Goal: Task Accomplishment & Management: Complete application form

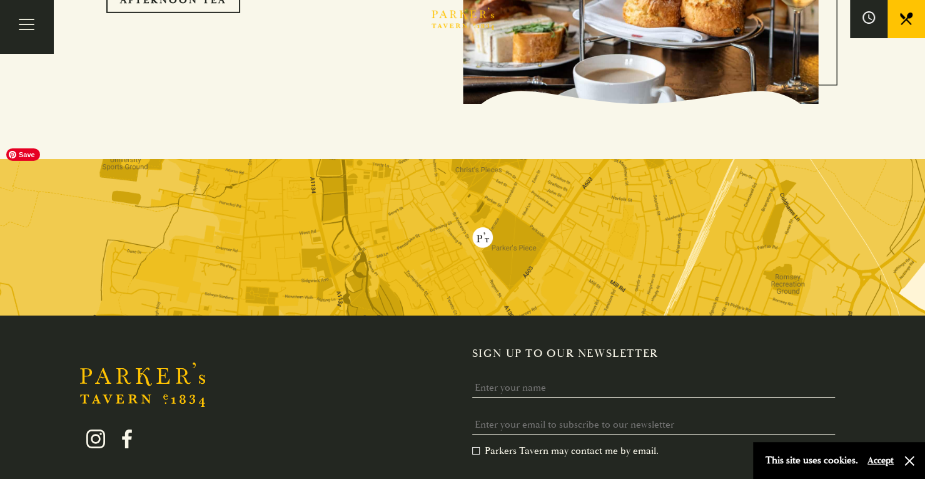
scroll to position [2517, 0]
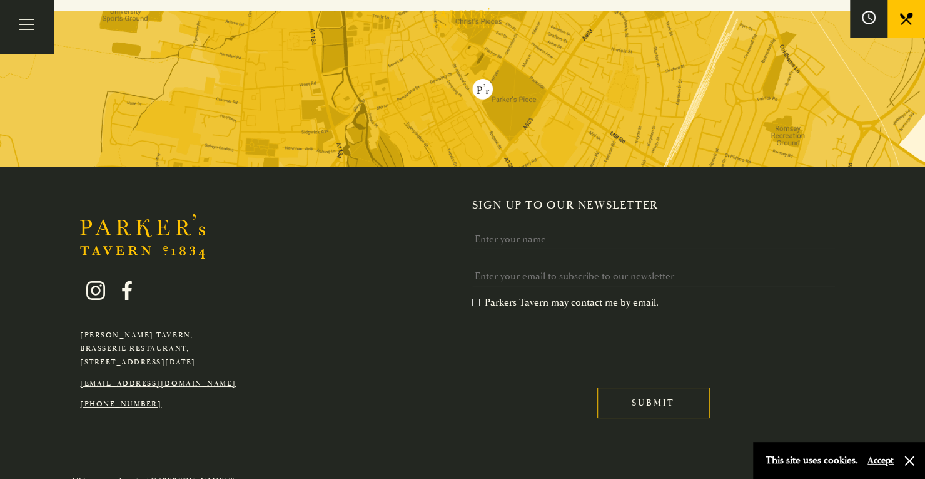
click at [858, 26] on button at bounding box center [869, 19] width 38 height 38
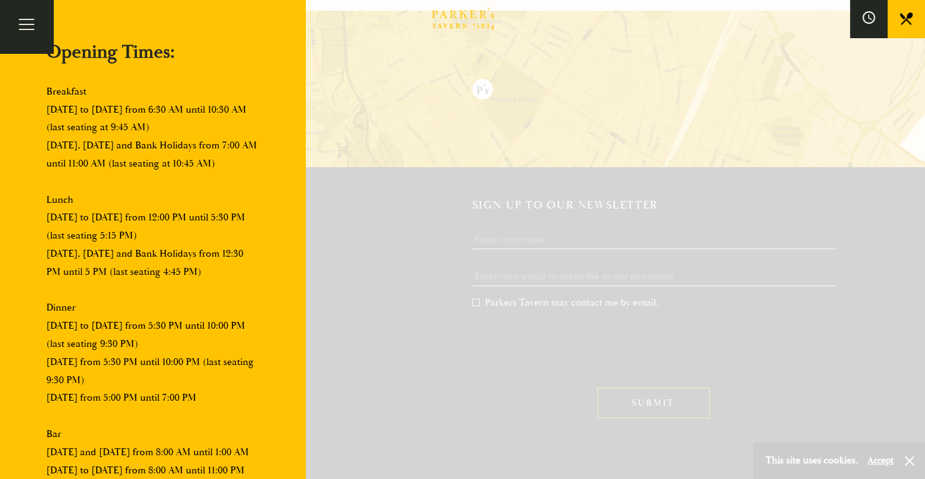
scroll to position [0, 0]
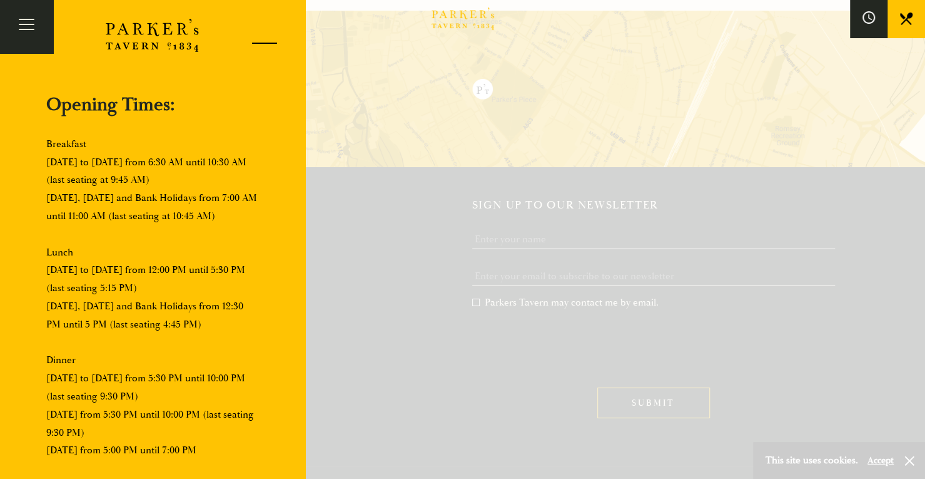
click at [253, 51] on div at bounding box center [259, 45] width 53 height 53
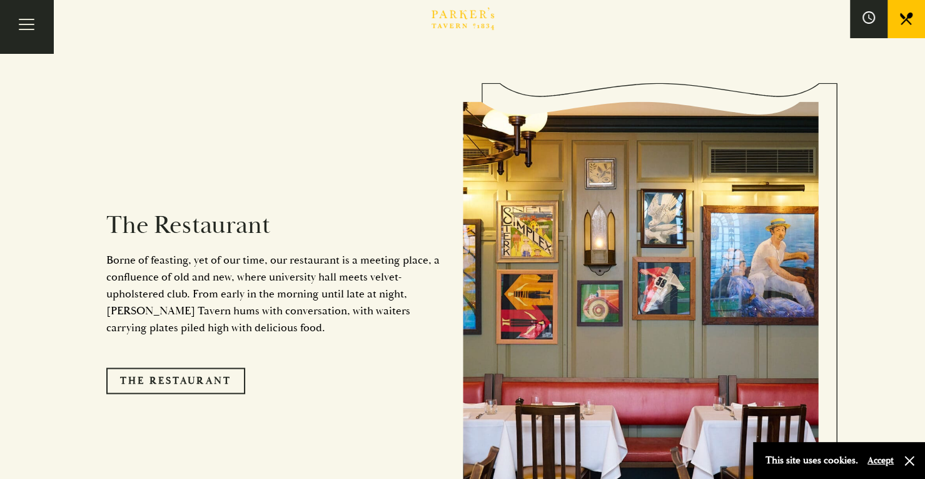
scroll to position [979, 0]
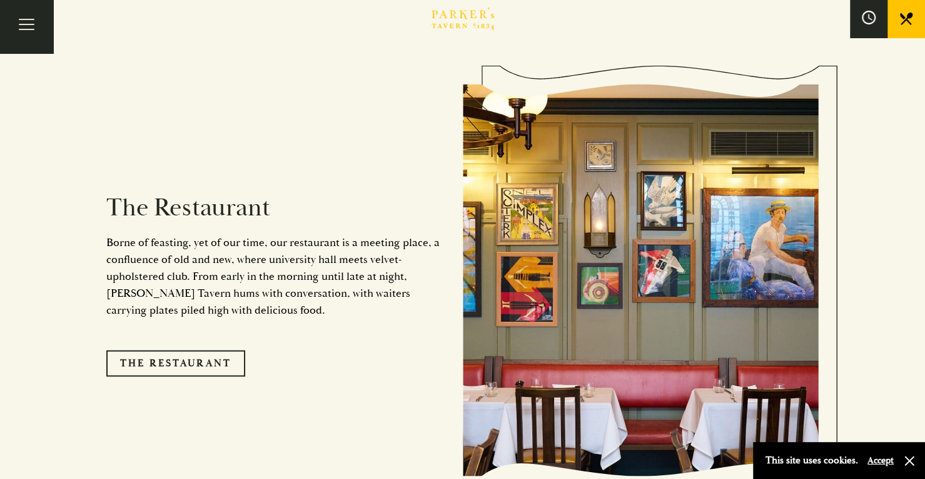
click at [879, 18] on button at bounding box center [869, 19] width 38 height 38
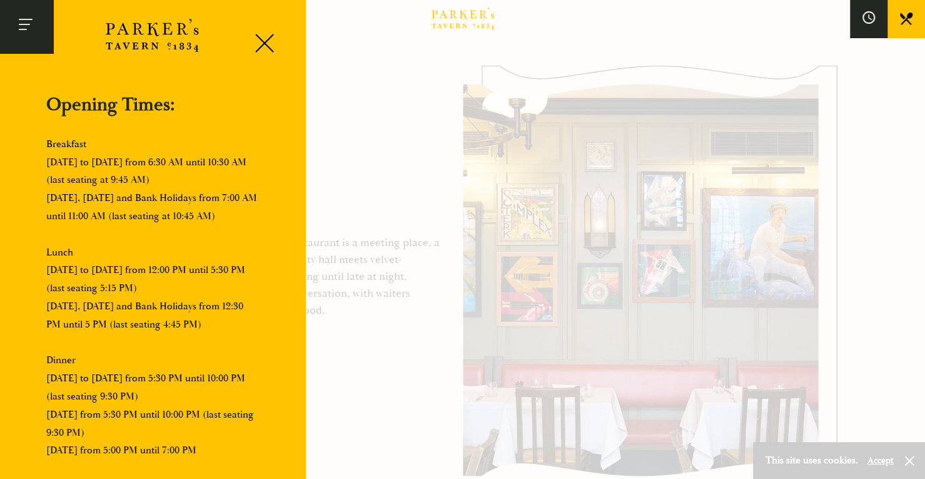
click at [8, 9] on button "Toggle navigation" at bounding box center [26, 26] width 53 height 53
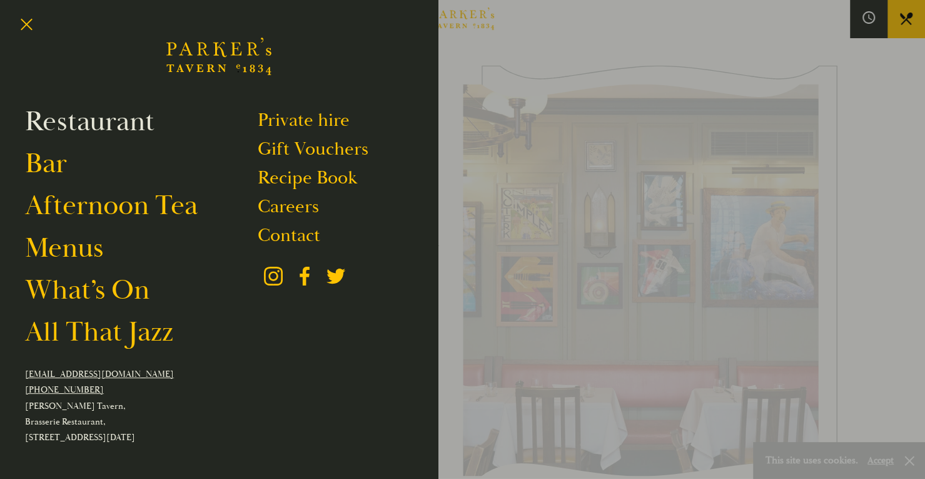
click at [90, 126] on link "Restaurant" at bounding box center [89, 121] width 129 height 35
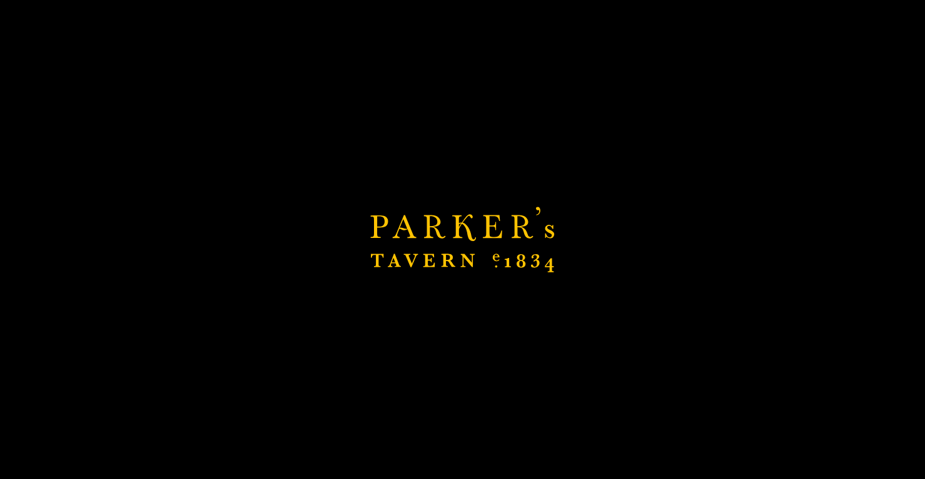
scroll to position [888, 0]
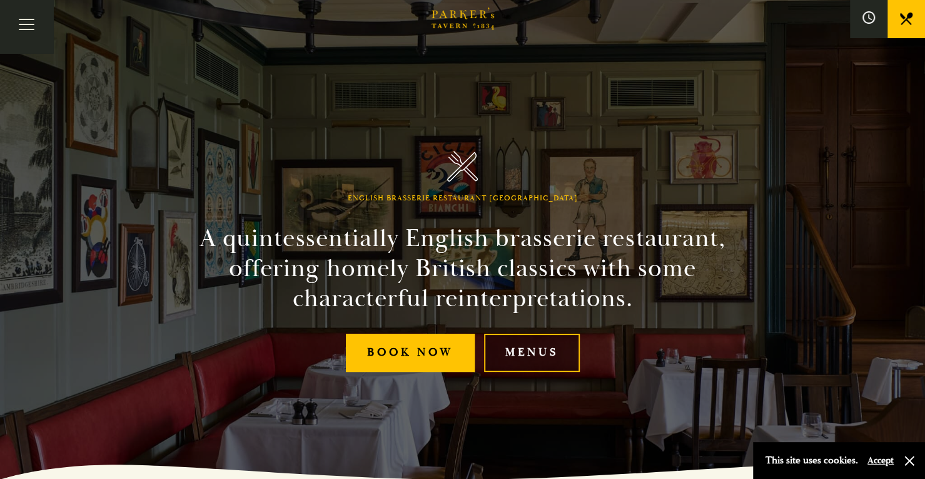
click at [539, 363] on link "Menus" at bounding box center [532, 352] width 96 height 38
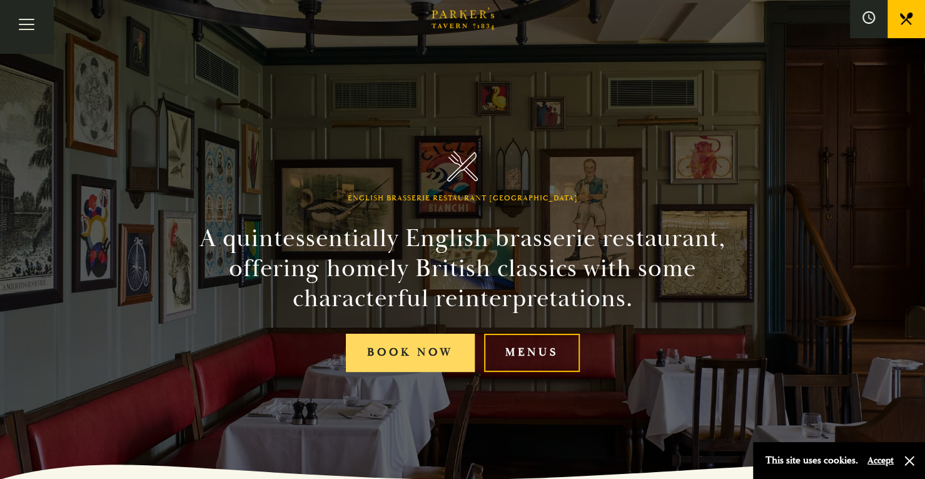
click at [426, 355] on link "Book Now" at bounding box center [410, 352] width 129 height 38
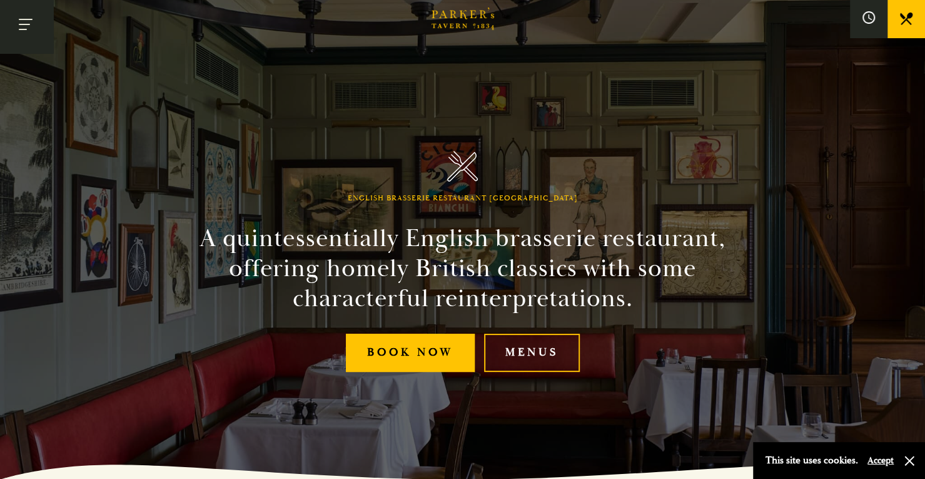
click at [33, 28] on button "Toggle navigation" at bounding box center [26, 26] width 53 height 53
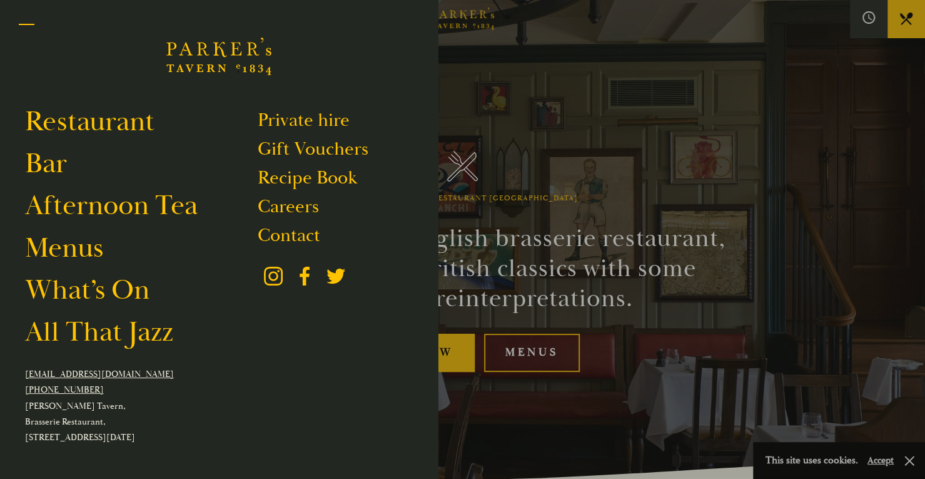
click at [28, 37] on button "Toggle navigation" at bounding box center [26, 26] width 53 height 53
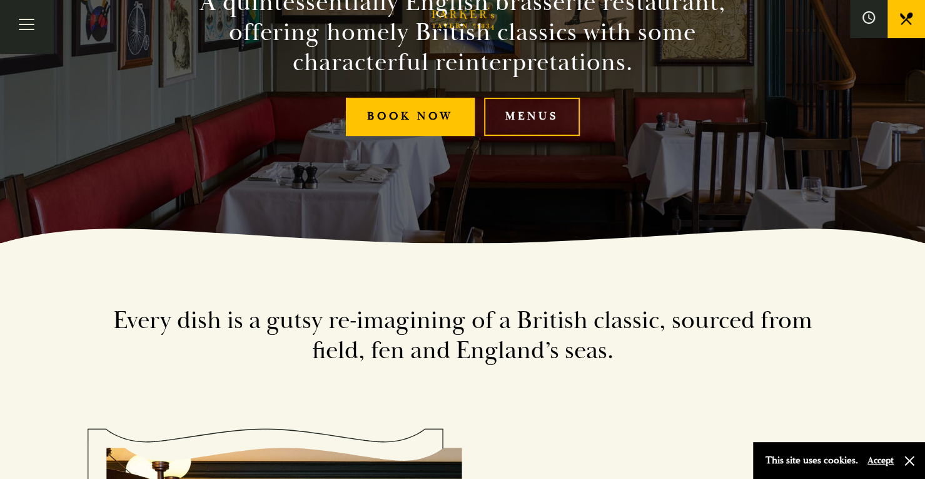
scroll to position [83, 0]
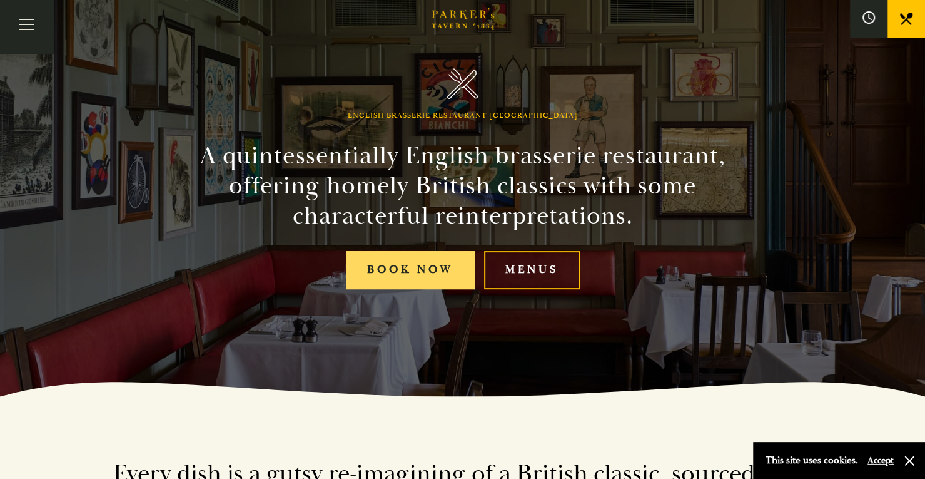
click at [382, 273] on link "Book Now" at bounding box center [410, 270] width 129 height 38
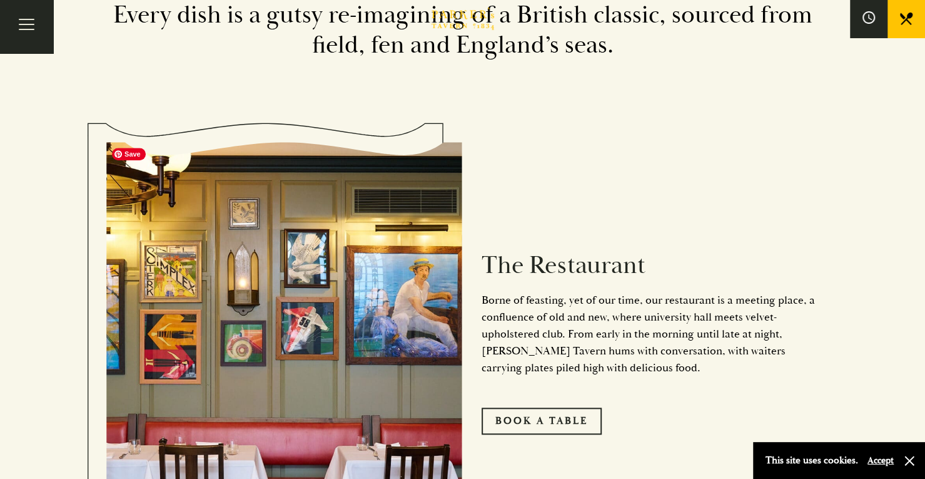
scroll to position [592, 0]
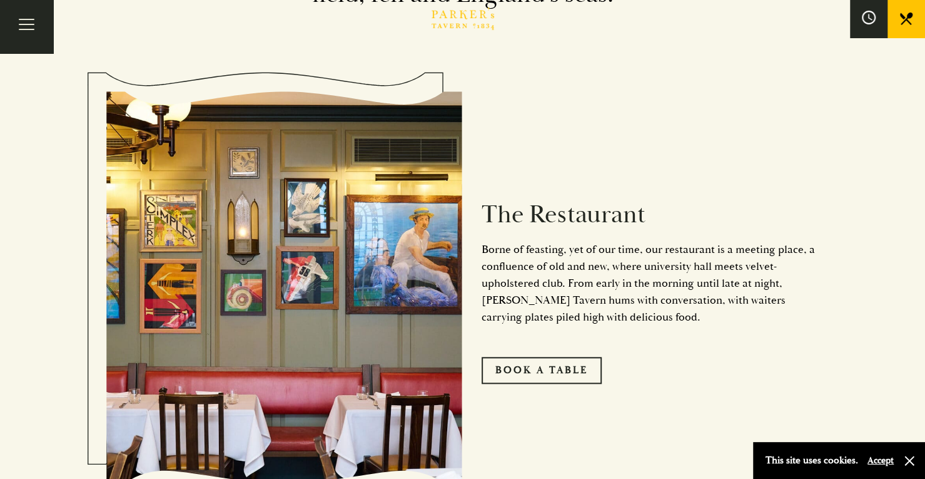
click at [864, 22] on icon at bounding box center [869, 18] width 14 height 14
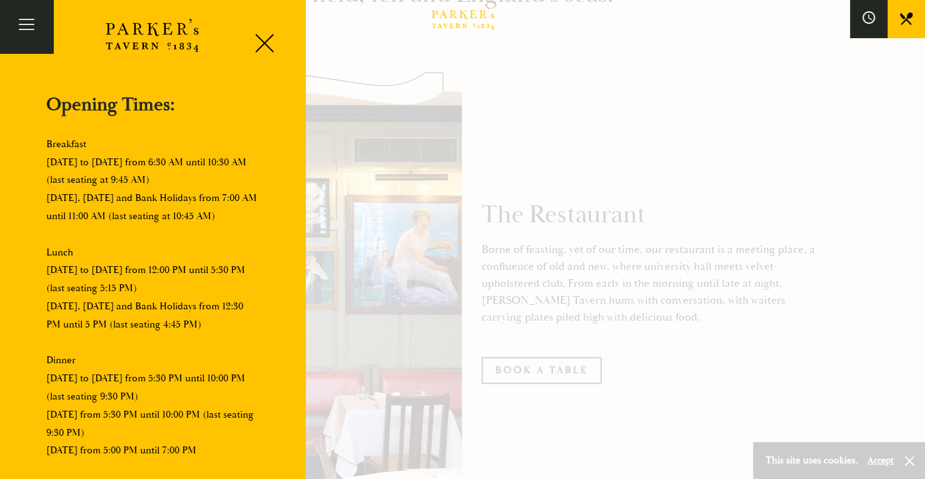
drag, startPoint x: 226, startPoint y: 196, endPoint x: 249, endPoint y: 217, distance: 31.4
click at [249, 217] on p "Breakfast Monday to Friday from 6:30 AM until 10:30 AM (last seating at 9:45 AM…" at bounding box center [152, 333] width 213 height 397
click at [447, 103] on div at bounding box center [462, 239] width 925 height 479
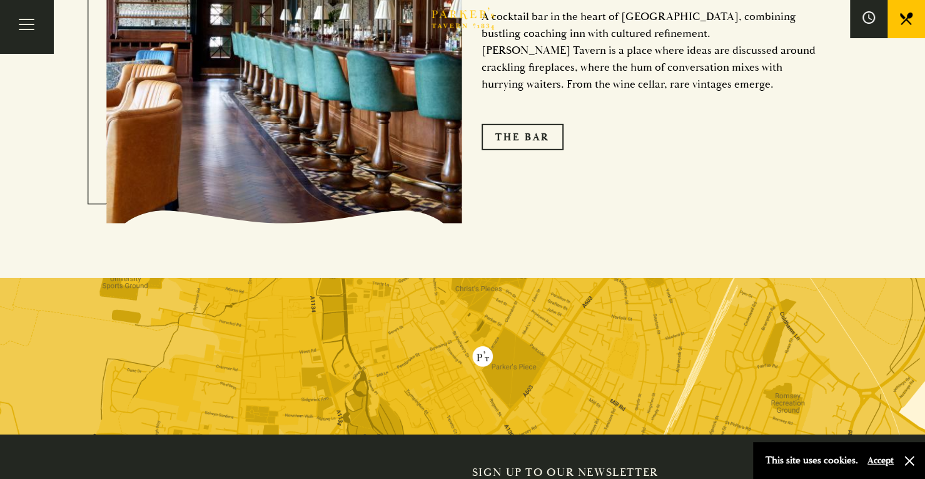
scroll to position [2409, 0]
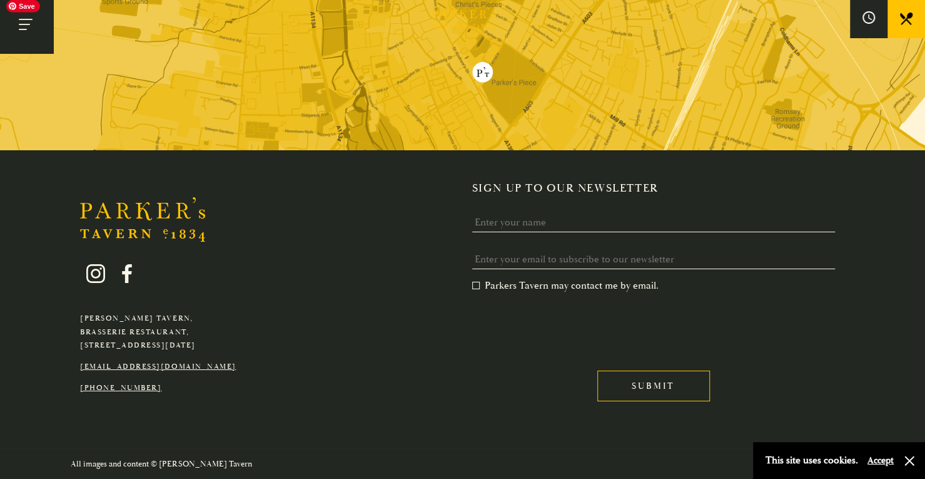
click at [29, 38] on button "Toggle navigation" at bounding box center [26, 26] width 53 height 53
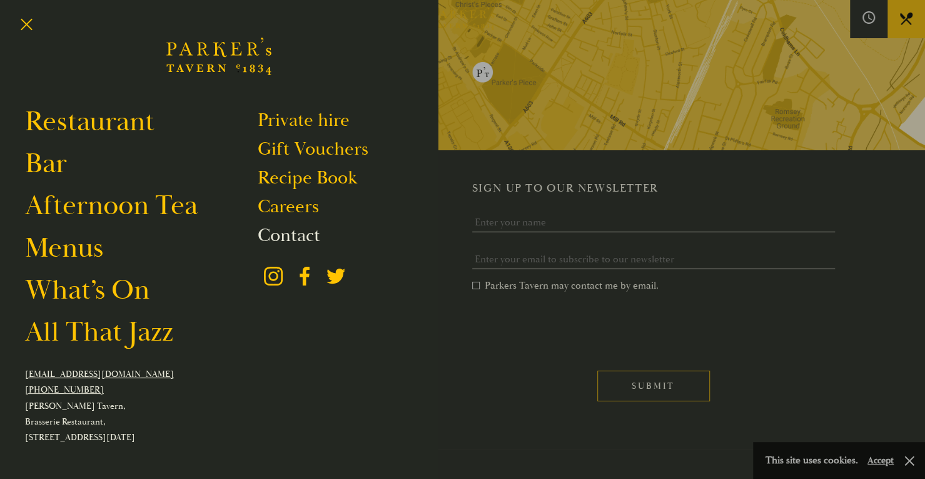
click at [276, 236] on link "Contact" at bounding box center [289, 235] width 63 height 24
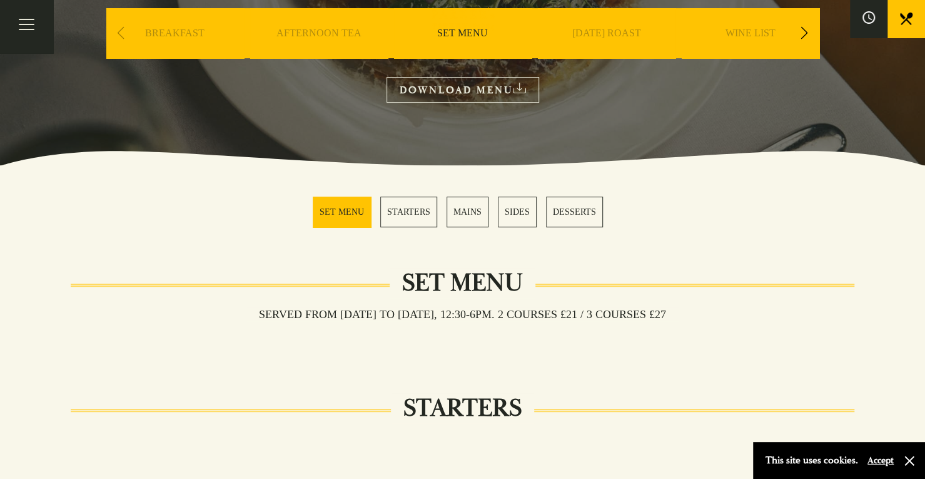
scroll to position [140, 0]
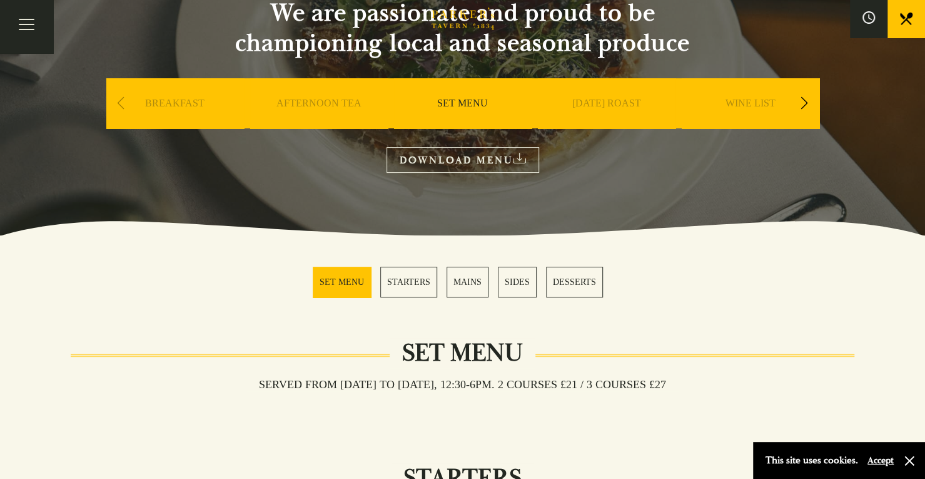
click at [803, 99] on div "Next slide" at bounding box center [804, 103] width 17 height 28
click at [803, 100] on div "Next slide" at bounding box center [804, 103] width 17 height 28
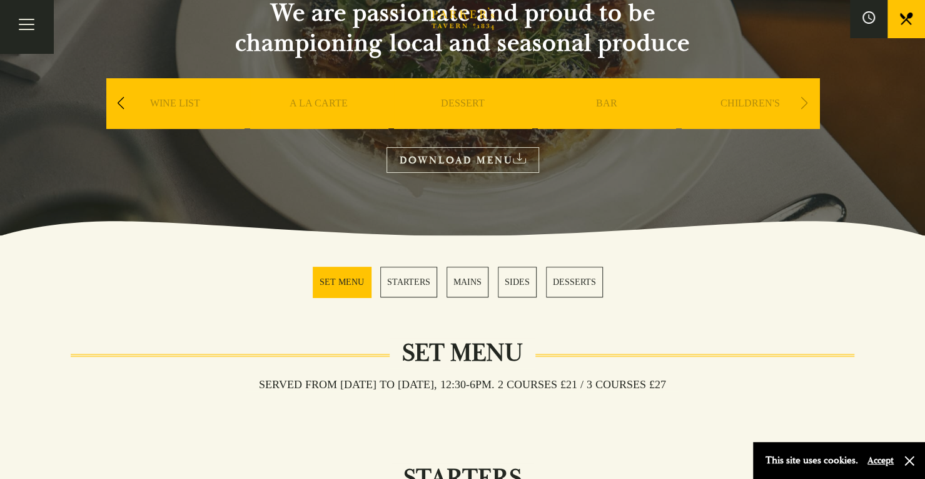
click at [121, 97] on div "Previous slide" at bounding box center [121, 103] width 17 height 28
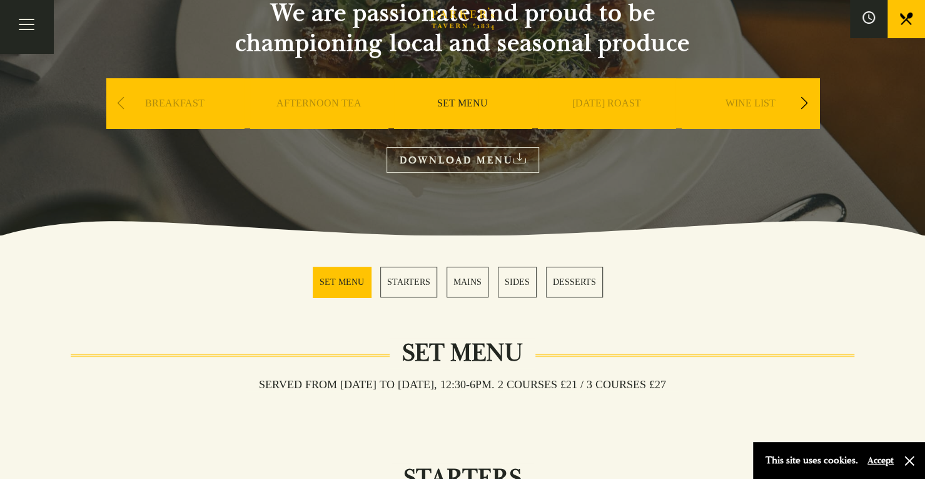
click at [173, 108] on link "BREAKFAST" at bounding box center [174, 122] width 59 height 50
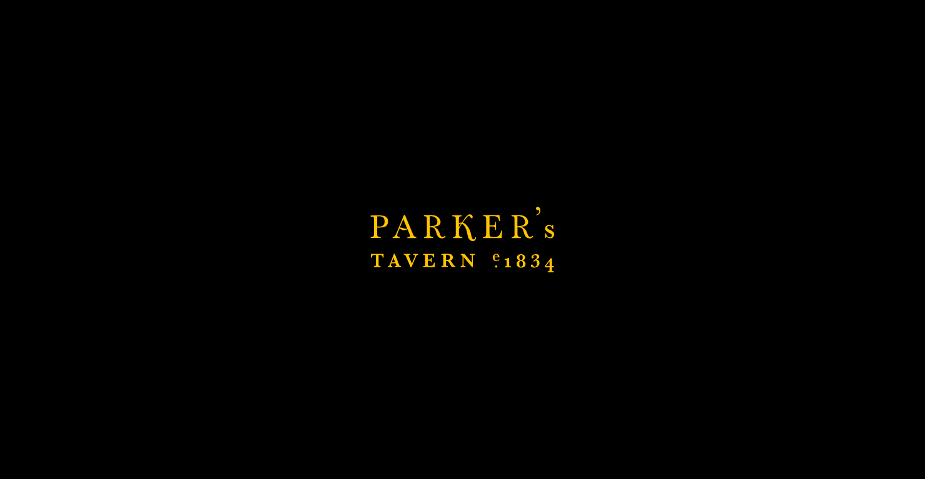
scroll to position [150, 0]
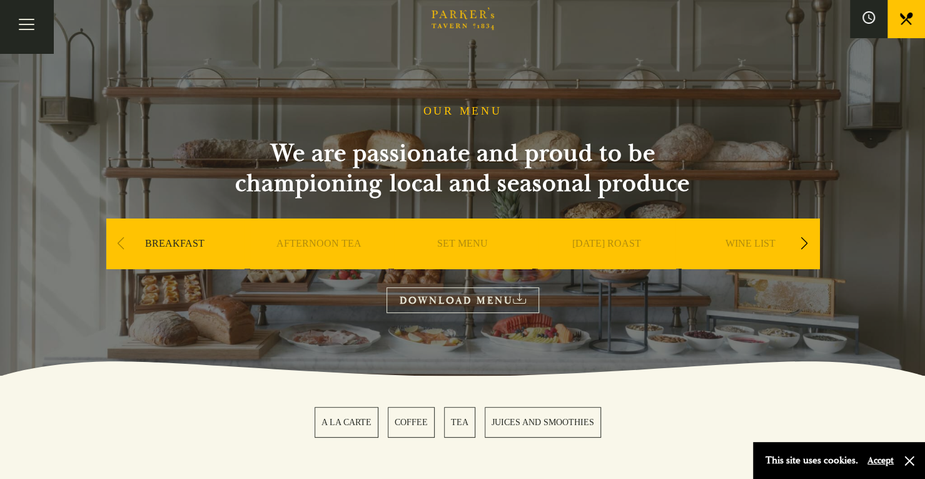
click at [463, 301] on link "DOWNLOAD MENU" at bounding box center [463, 300] width 153 height 26
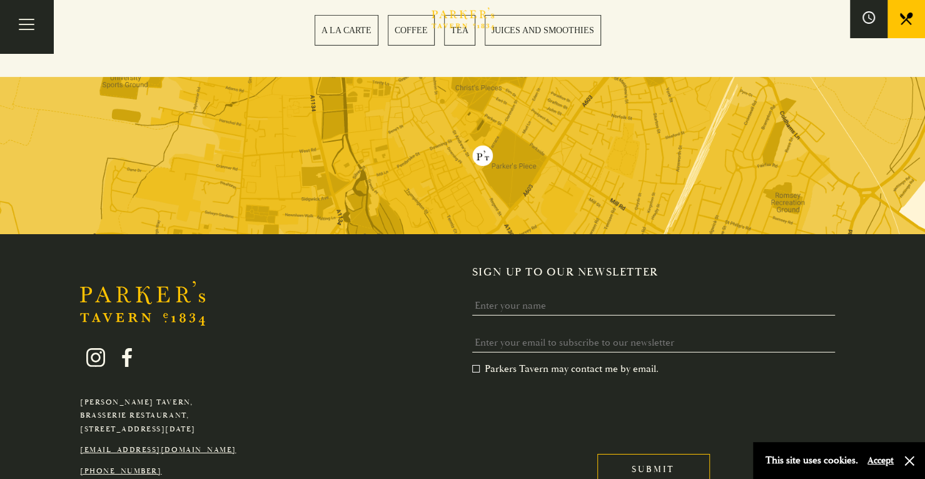
scroll to position [2308, 0]
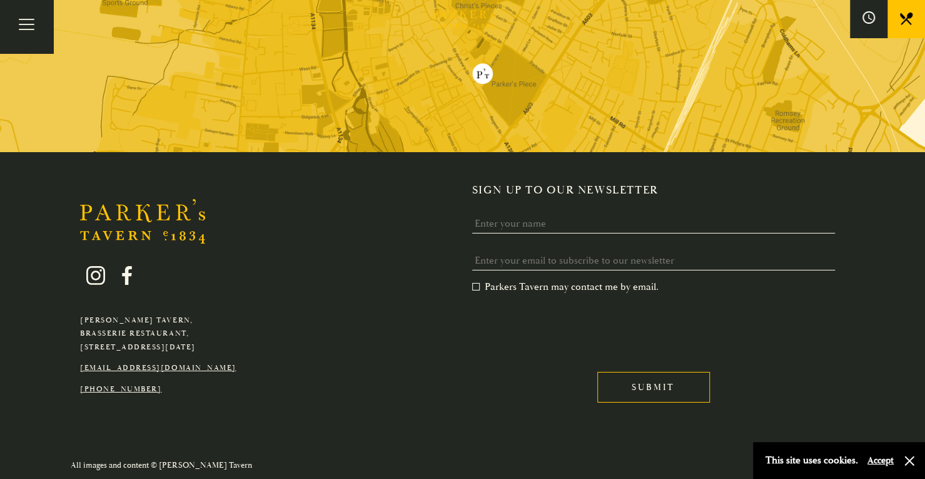
drag, startPoint x: 59, startPoint y: 312, endPoint x: 251, endPoint y: 343, distance: 194.5
click at [251, 343] on div "Parker's Tavern, Brasserie Restaurant, Regent Street, Cambridge, CB2 1AD hello@…" at bounding box center [463, 301] width 876 height 236
click at [266, 327] on div "Parker's Tavern, Brasserie Restaurant, Regent Street, Cambridge, CB2 1AD hello@…" at bounding box center [463, 301] width 876 height 236
click at [23, 24] on button "Toggle navigation" at bounding box center [26, 26] width 53 height 53
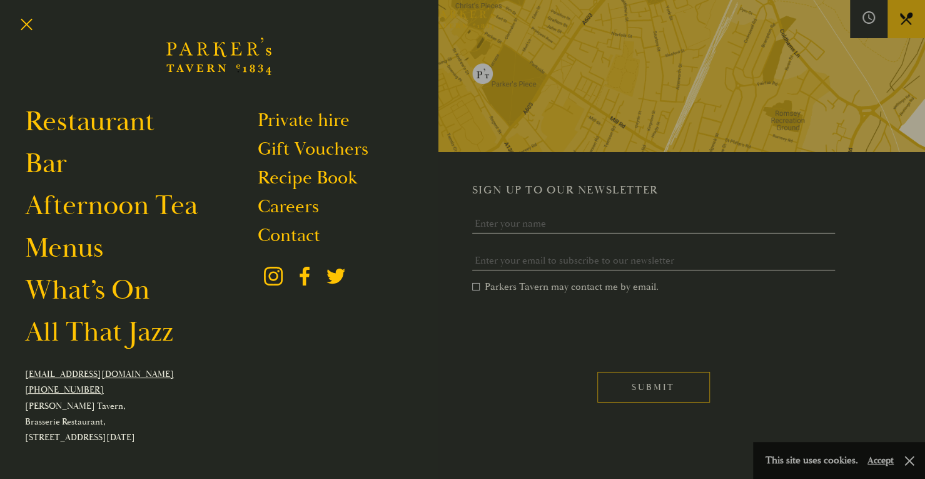
click at [484, 199] on div at bounding box center [462, 239] width 925 height 479
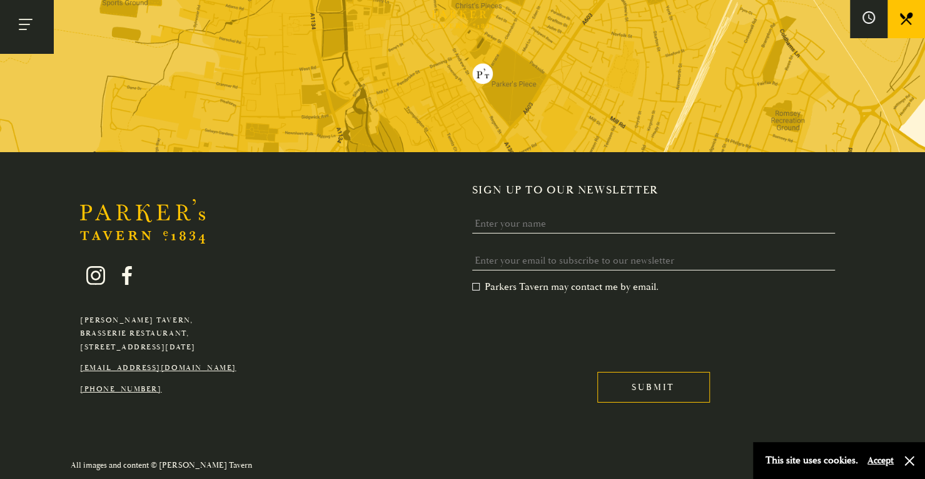
click at [31, 34] on button "Toggle navigation" at bounding box center [26, 26] width 53 height 53
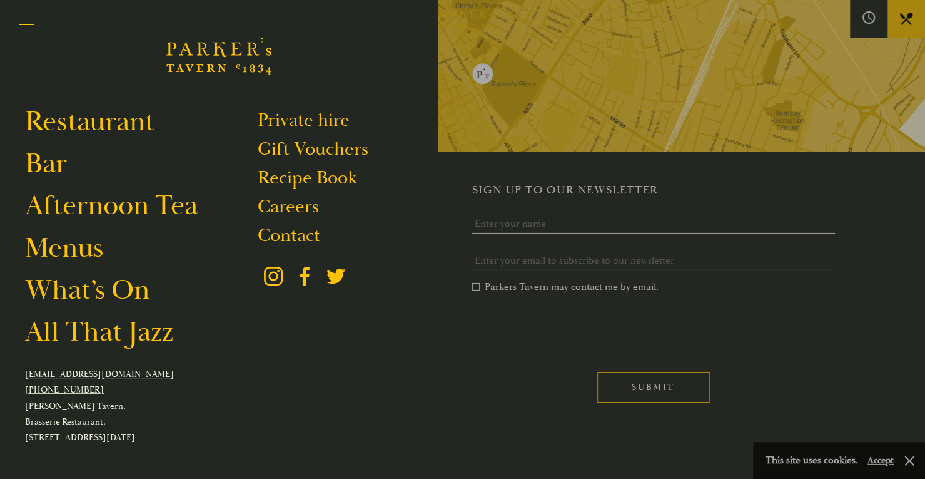
click at [28, 23] on button "Toggle navigation" at bounding box center [26, 26] width 53 height 53
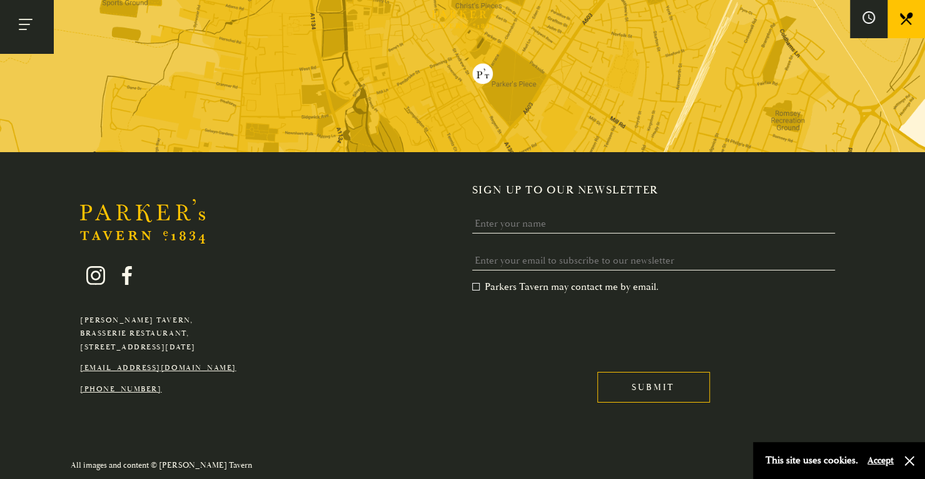
click at [34, 29] on button "Toggle navigation" at bounding box center [26, 26] width 53 height 53
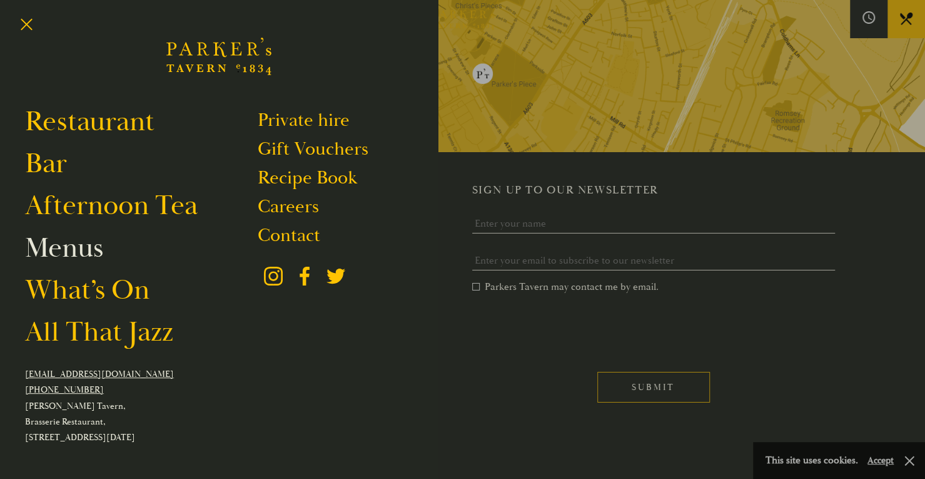
click at [81, 257] on link "Menus" at bounding box center [64, 247] width 78 height 35
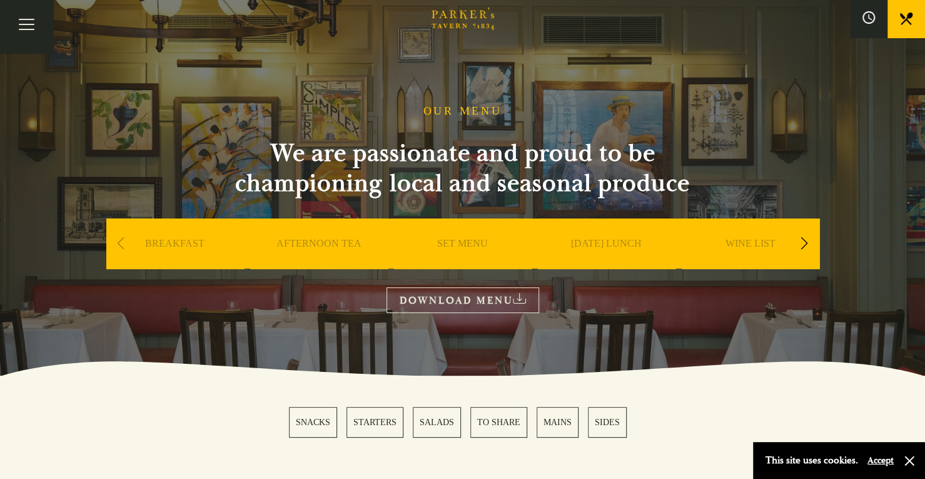
click at [892, 31] on link at bounding box center [907, 19] width 38 height 38
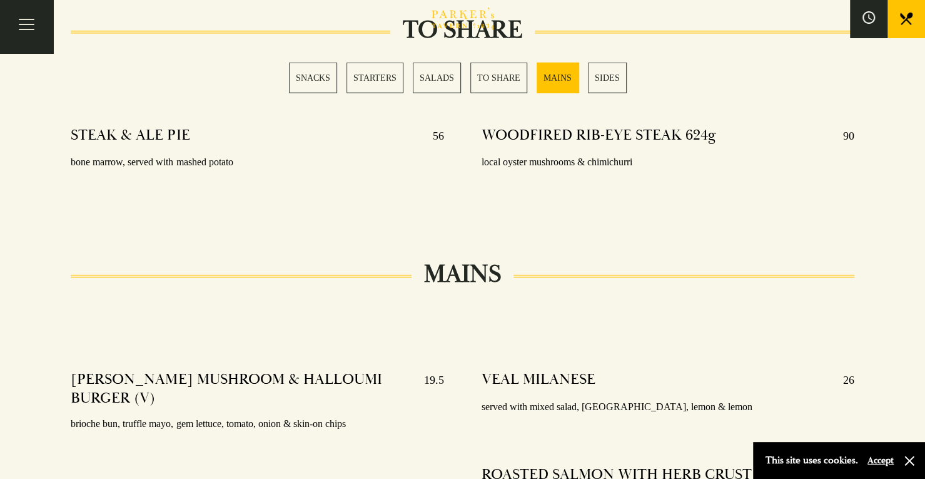
scroll to position [1982, 0]
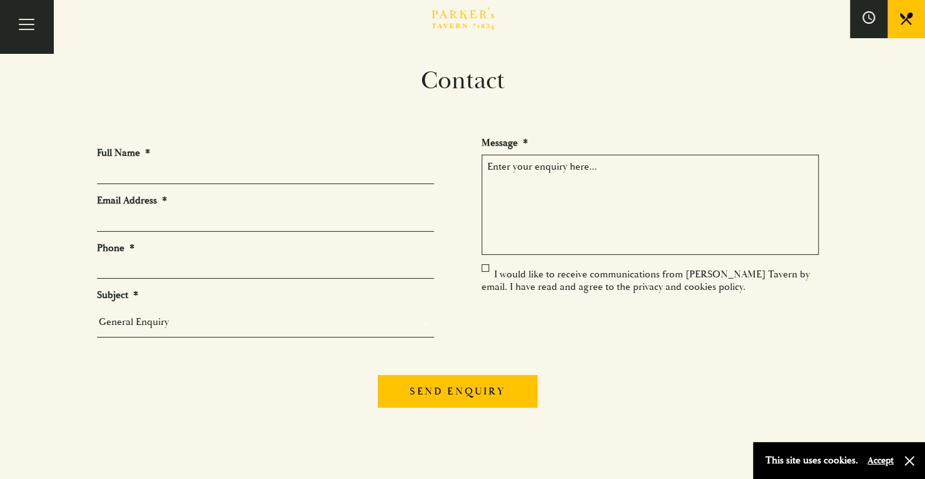
scroll to position [29, 0]
click at [377, 321] on select "General Enquiry Private Bookings Group Bookings Events" at bounding box center [265, 321] width 337 height 18
drag, startPoint x: 377, startPoint y: 321, endPoint x: 218, endPoint y: 179, distance: 213.6
click at [218, 179] on input "Full Name *" at bounding box center [265, 173] width 337 height 19
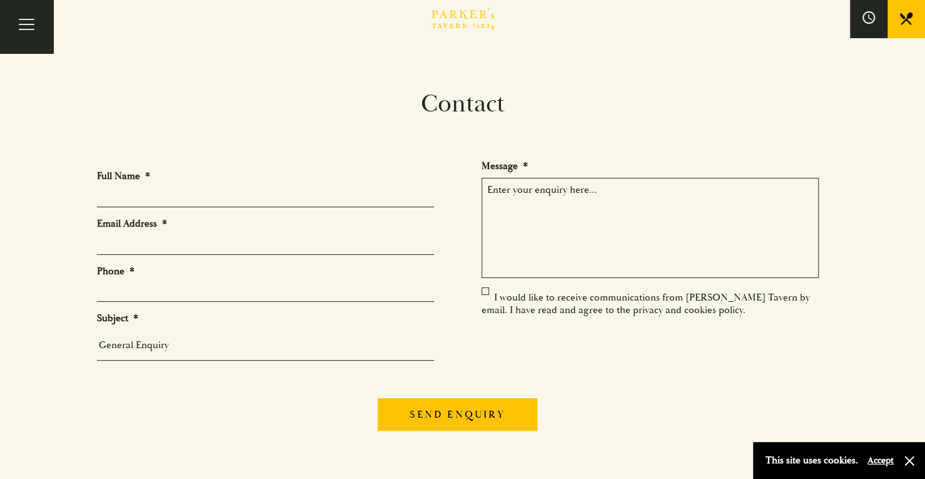
scroll to position [0, 0]
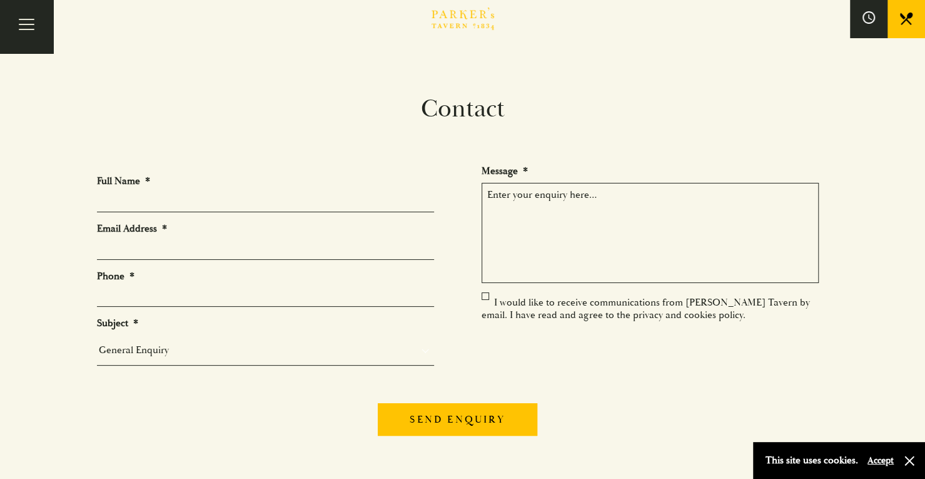
click at [312, 205] on input "Full Name *" at bounding box center [265, 202] width 337 height 19
type input "[PERSON_NAME]"
click at [154, 250] on input "Email Address *" at bounding box center [265, 249] width 337 height 19
type input "patrickl.panda"
click at [153, 337] on div "General Enquiry Private Bookings Group Bookings Events" at bounding box center [265, 350] width 337 height 31
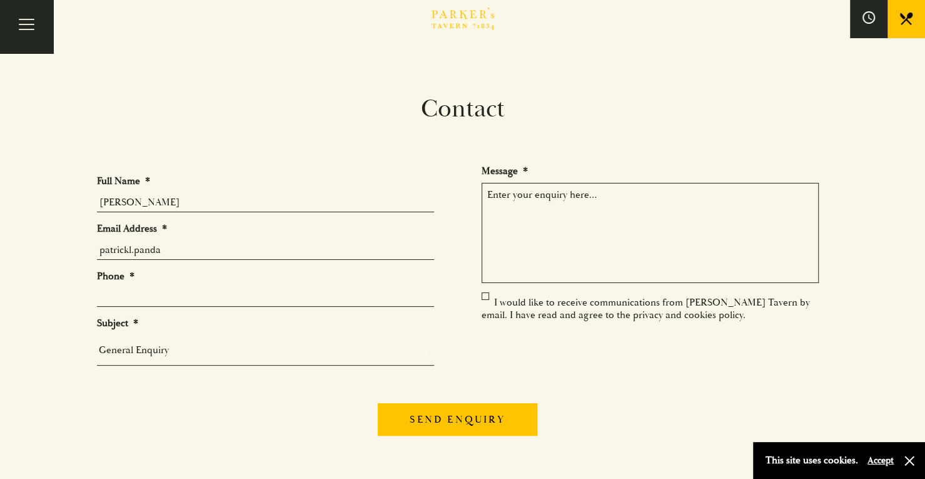
click at [151, 352] on select "General Enquiry Private Bookings Group Bookings Events" at bounding box center [265, 350] width 337 height 18
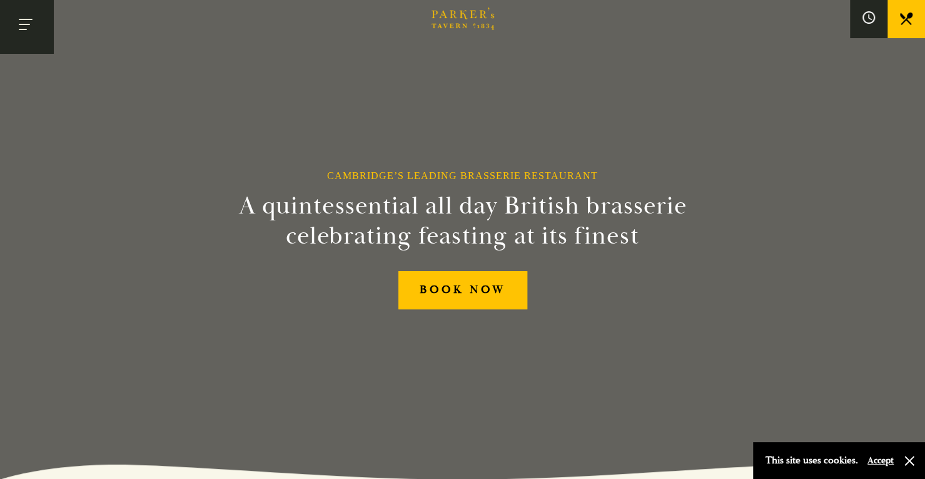
click at [30, 31] on button "Toggle navigation" at bounding box center [26, 26] width 53 height 53
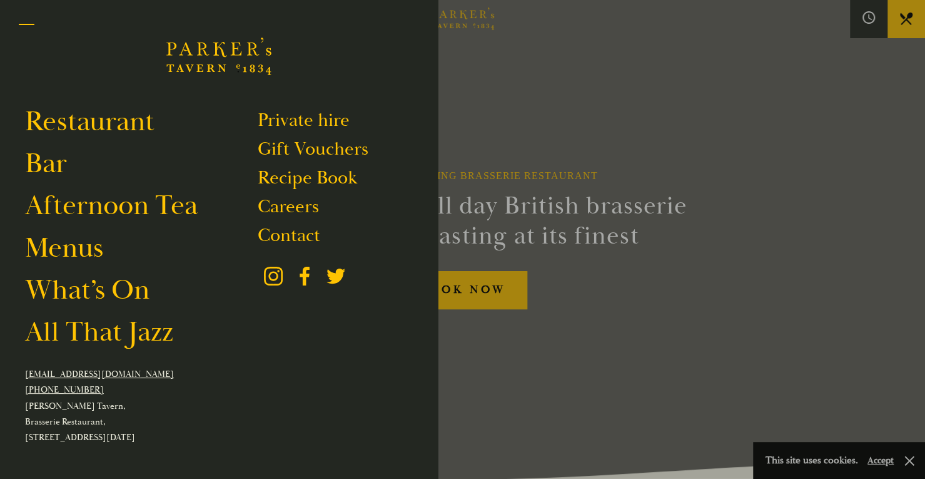
click at [33, 29] on span "Toggle navigation" at bounding box center [27, 29] width 16 height 1
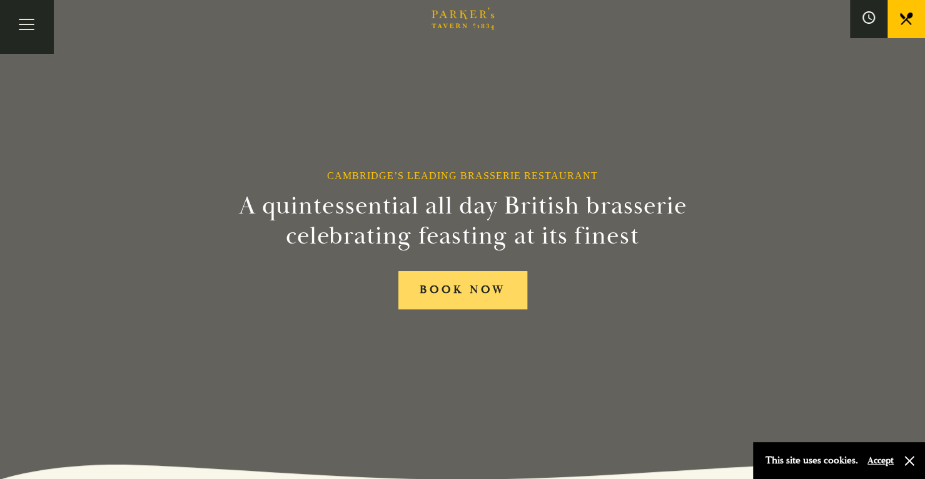
click at [427, 292] on link "BOOK NOW" at bounding box center [462, 290] width 129 height 38
click at [863, 16] on icon at bounding box center [869, 18] width 14 height 14
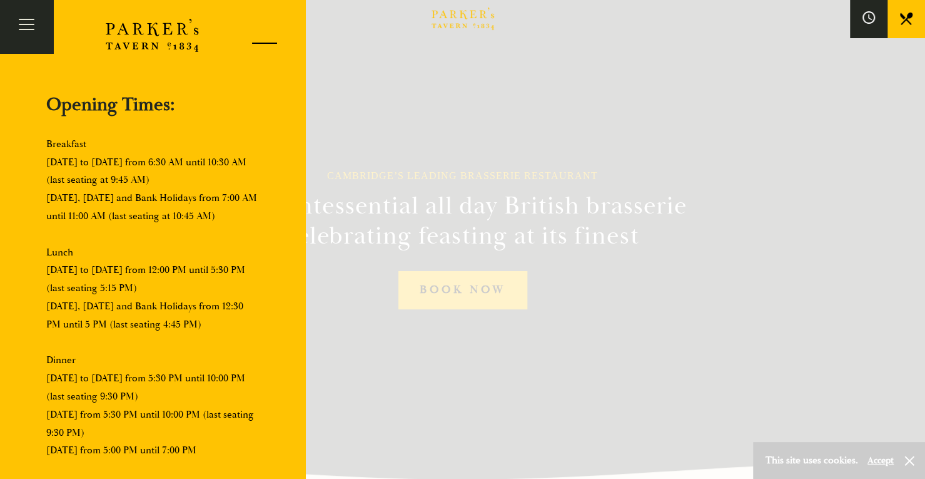
click at [260, 43] on div at bounding box center [259, 45] width 53 height 53
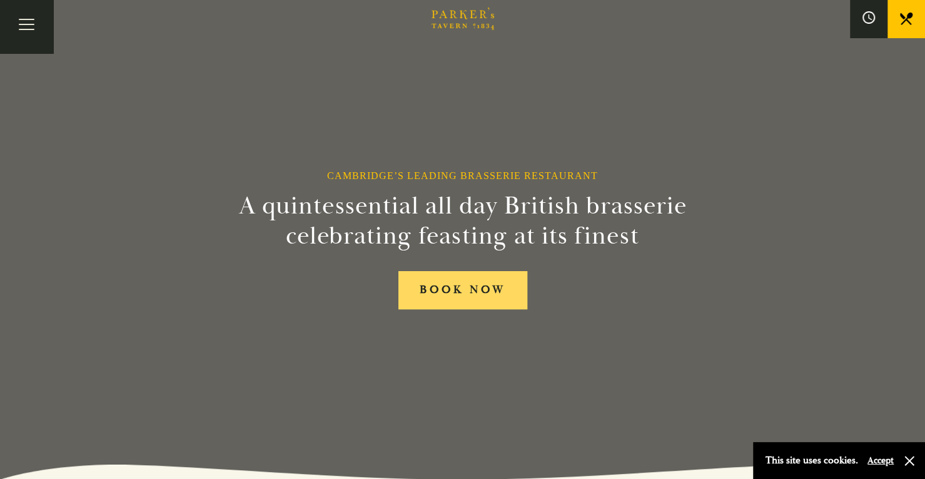
click at [440, 293] on link "BOOK NOW" at bounding box center [462, 290] width 129 height 38
click at [25, 29] on span "Toggle navigation" at bounding box center [23, 29] width 8 height 1
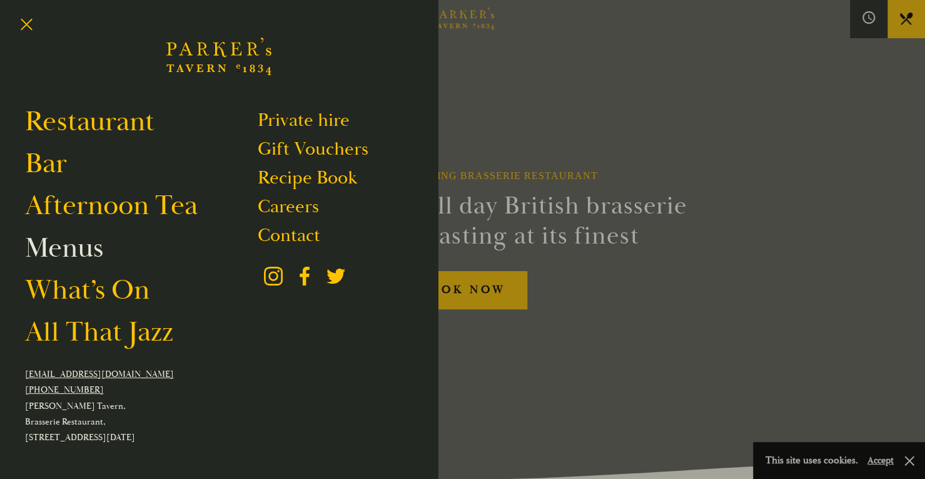
click at [81, 244] on link "Menus" at bounding box center [64, 247] width 78 height 35
